Goal: Navigation & Orientation: Understand site structure

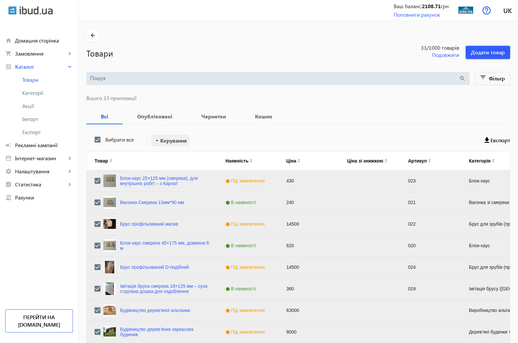
click at [170, 143] on span "Керування" at bounding box center [173, 141] width 27 height 8
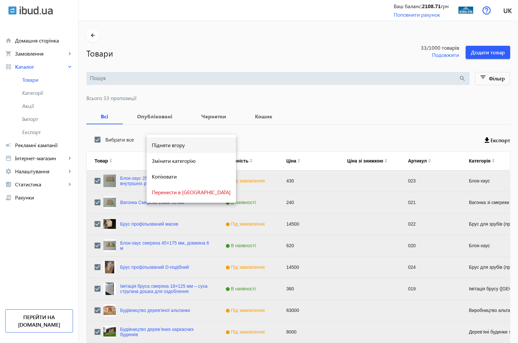
click at [175, 146] on span "Підняти вгору" at bounding box center [191, 145] width 79 height 5
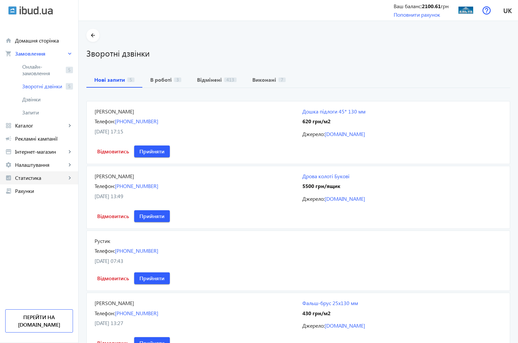
click at [28, 180] on span "Статистика" at bounding box center [40, 178] width 51 height 7
click at [34, 217] on span "Інтернет-магазин" at bounding box center [44, 217] width 44 height 7
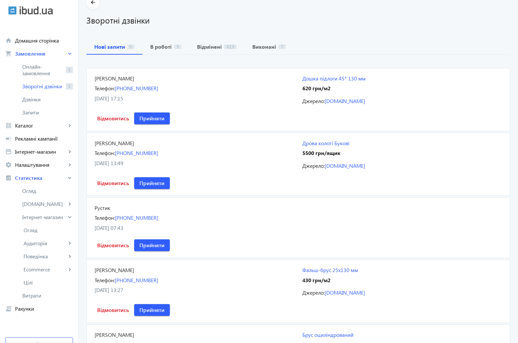
scroll to position [67, 0]
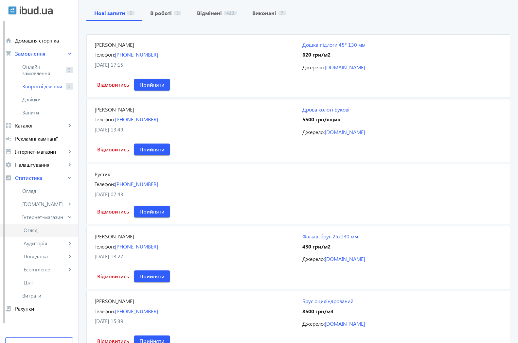
click at [28, 231] on span "Огляд" at bounding box center [48, 230] width 49 height 7
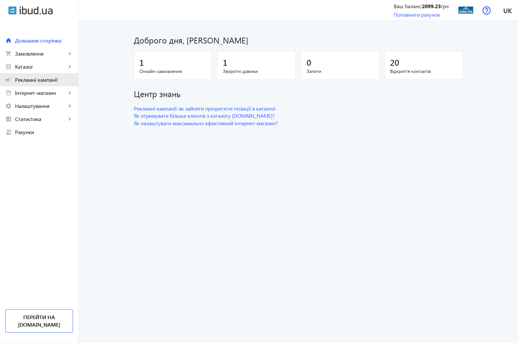
click at [35, 81] on span "Рекламні кампанії" at bounding box center [44, 80] width 58 height 7
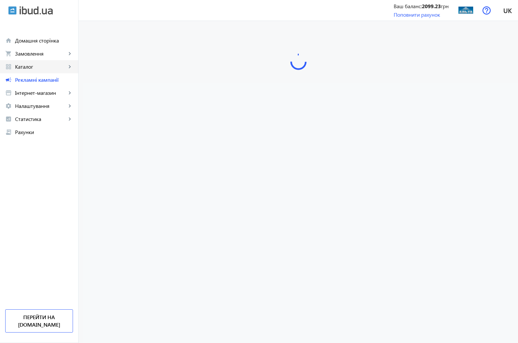
click at [28, 69] on span "Каталог" at bounding box center [40, 67] width 51 height 7
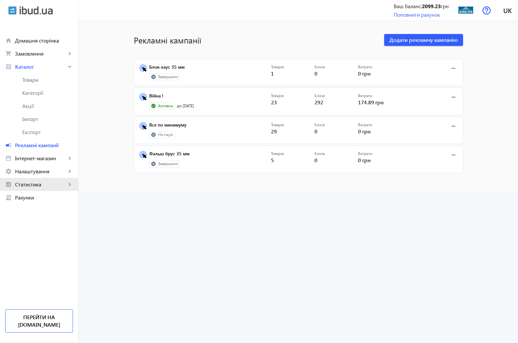
click at [31, 183] on span "Статистика" at bounding box center [40, 184] width 51 height 7
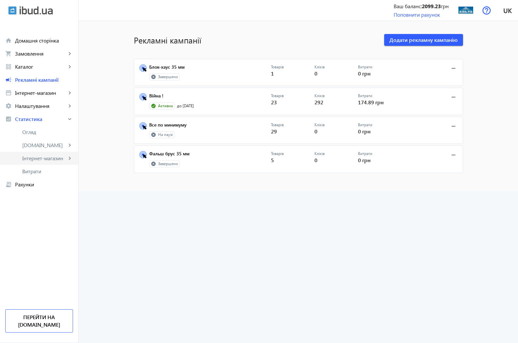
click at [32, 157] on span "Інтернет-магазин" at bounding box center [44, 158] width 44 height 7
click at [38, 170] on span "Огляд" at bounding box center [48, 171] width 49 height 7
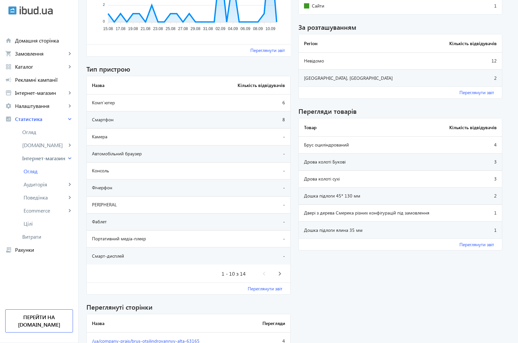
scroll to position [467, 0]
